Goal: Find specific page/section: Find specific page/section

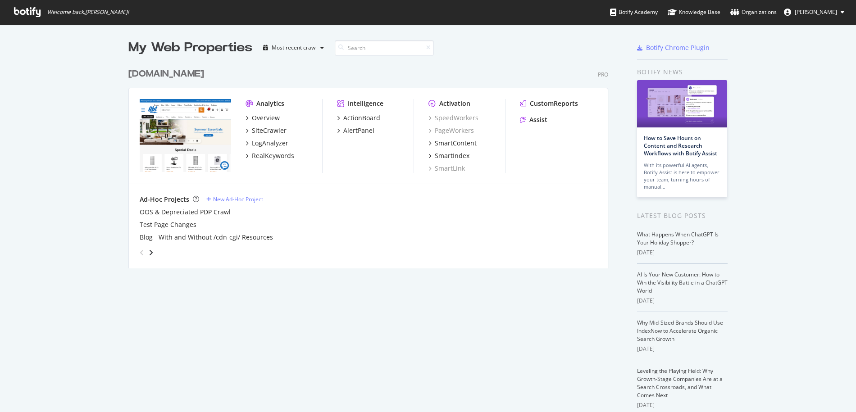
scroll to position [405, 842]
click at [264, 119] on div "Overview" at bounding box center [266, 117] width 28 height 9
